Goal: Find specific page/section: Find specific page/section

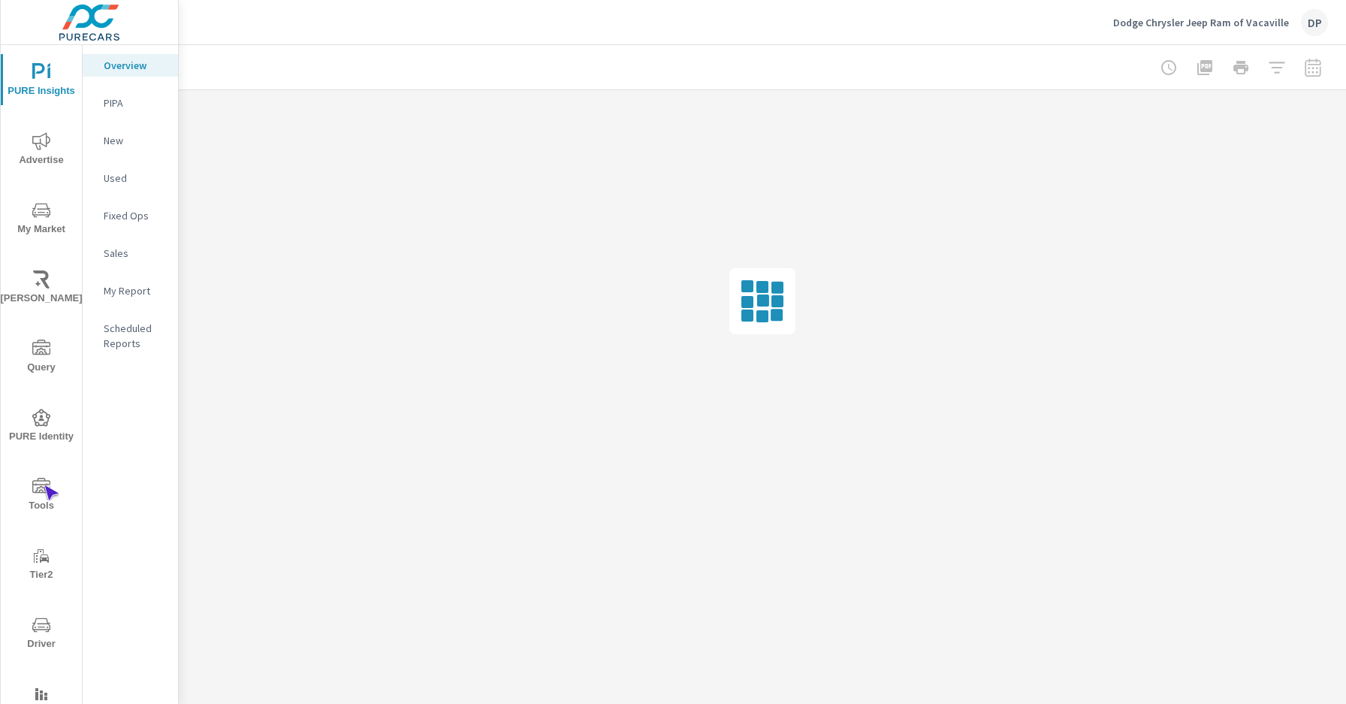
click at [44, 485] on icon "nav menu" at bounding box center [41, 485] width 18 height 15
